Goal: Complete application form: Complete application form

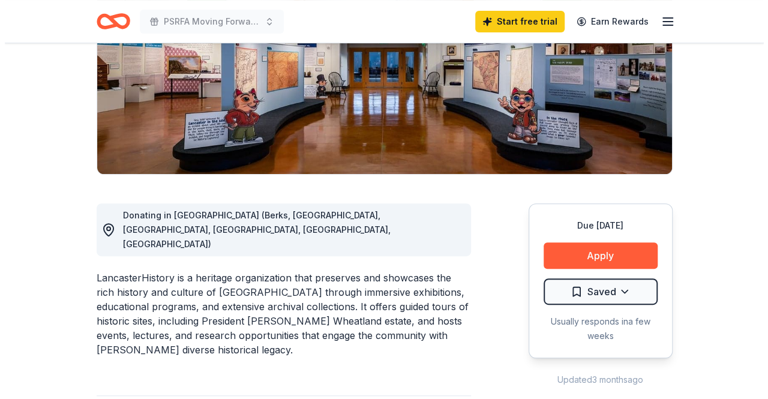
scroll to position [180, 0]
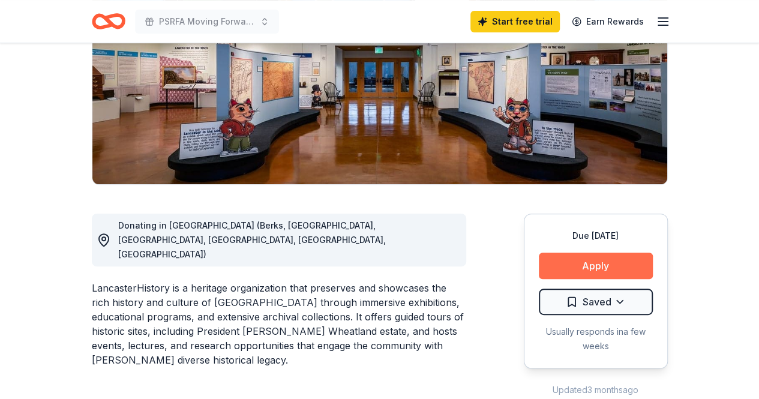
click at [615, 267] on button "Apply" at bounding box center [596, 266] width 114 height 26
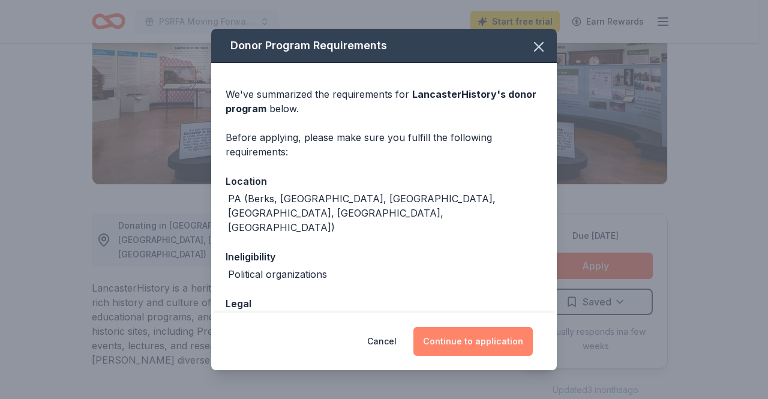
click at [493, 341] on button "Continue to application" at bounding box center [473, 341] width 119 height 29
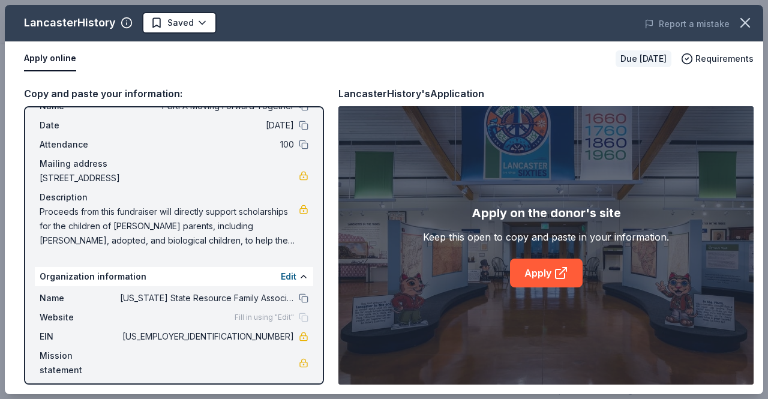
scroll to position [65, 0]
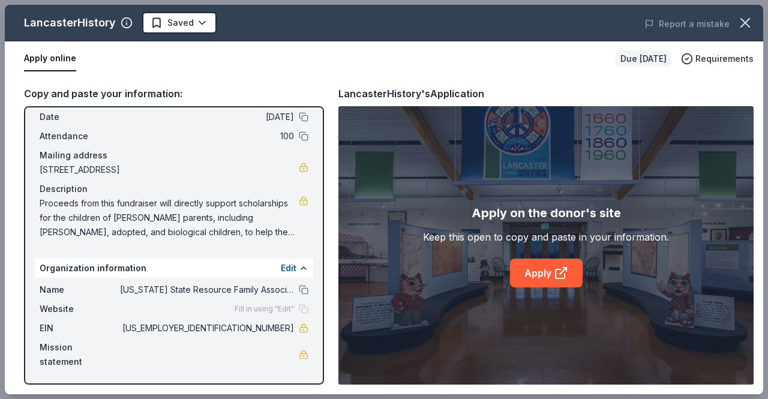
click at [281, 308] on span "Fill in using "Edit"" at bounding box center [264, 309] width 59 height 10
click at [295, 309] on div "Fill in using "Edit"" at bounding box center [272, 309] width 74 height 10
click at [557, 262] on link "Apply" at bounding box center [546, 273] width 73 height 29
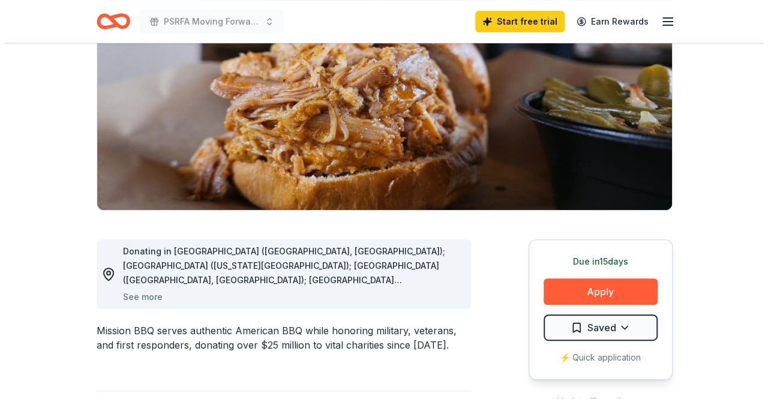
scroll to position [180, 0]
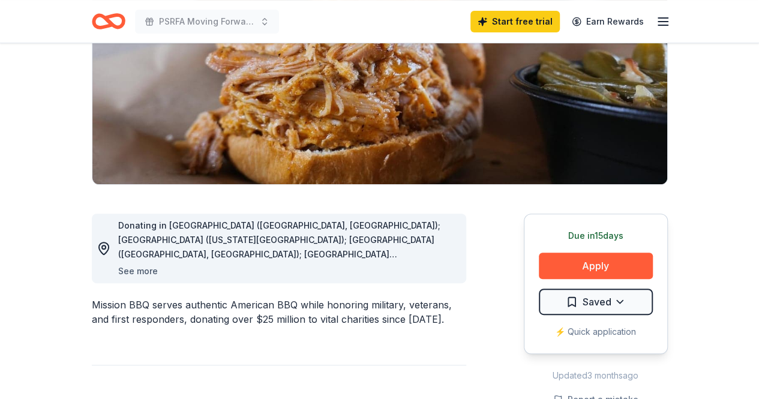
click at [143, 271] on button "See more" at bounding box center [138, 271] width 40 height 14
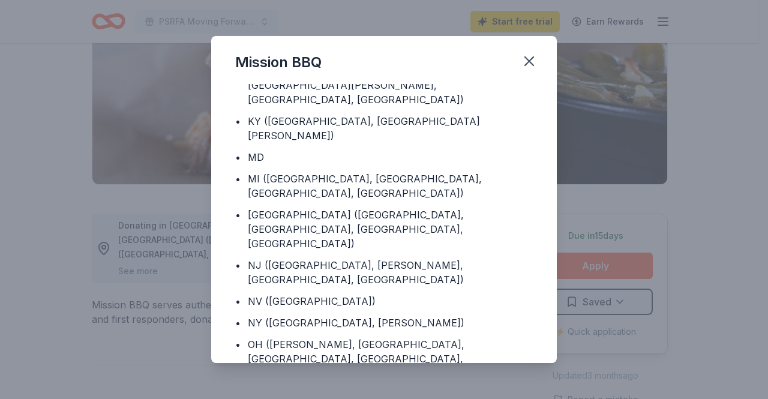
scroll to position [275, 0]
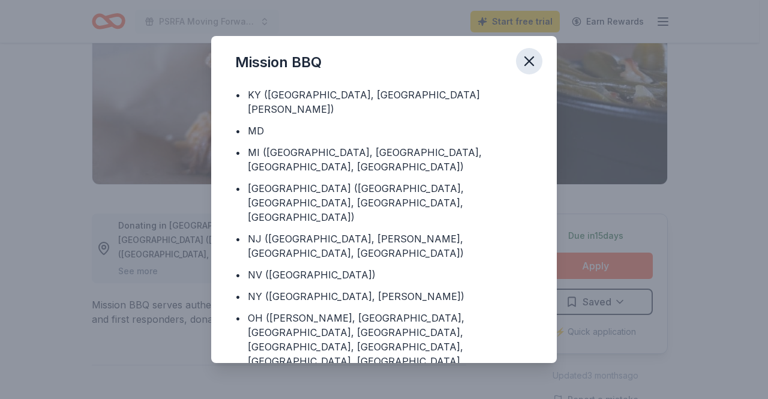
click at [528, 63] on icon "button" at bounding box center [529, 61] width 17 height 17
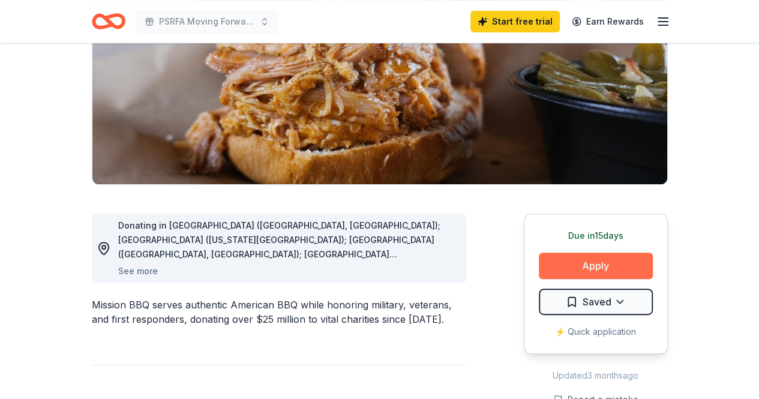
click at [600, 265] on button "Apply" at bounding box center [596, 266] width 114 height 26
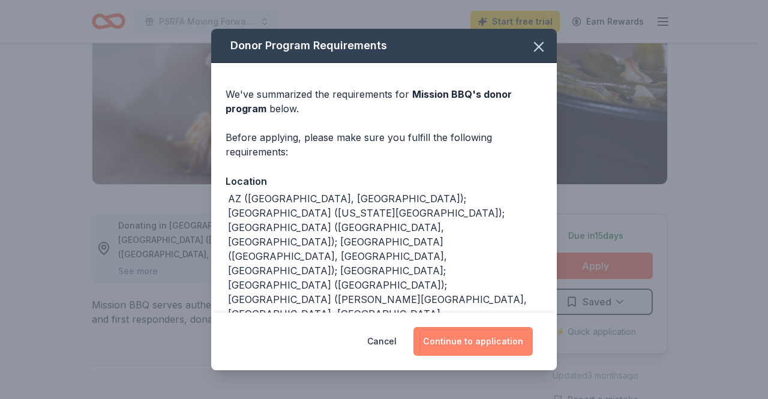
click at [449, 337] on button "Continue to application" at bounding box center [473, 341] width 119 height 29
